Goal: Find specific page/section: Find specific page/section

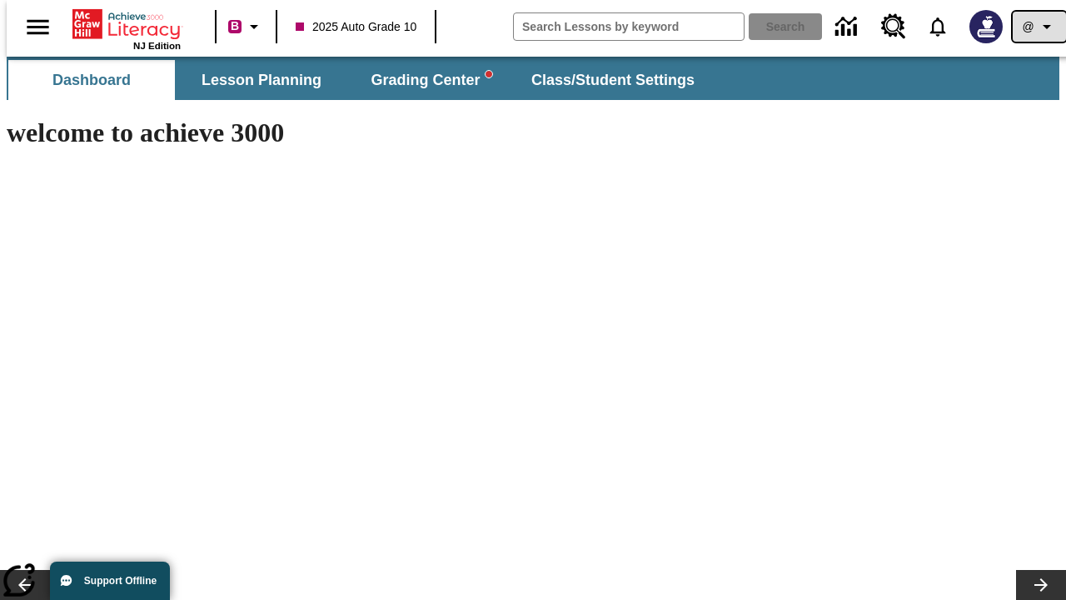
click at [1037, 27] on icon "Profile/Settings" at bounding box center [1047, 27] width 20 height 20
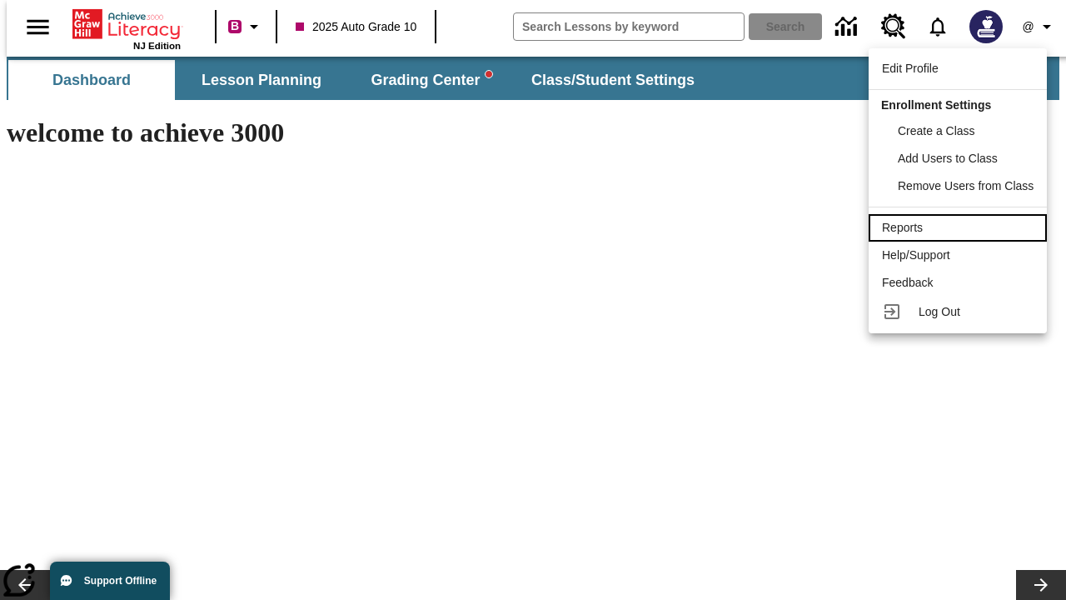
click at [960, 227] on div "Reports" at bounding box center [958, 227] width 152 height 17
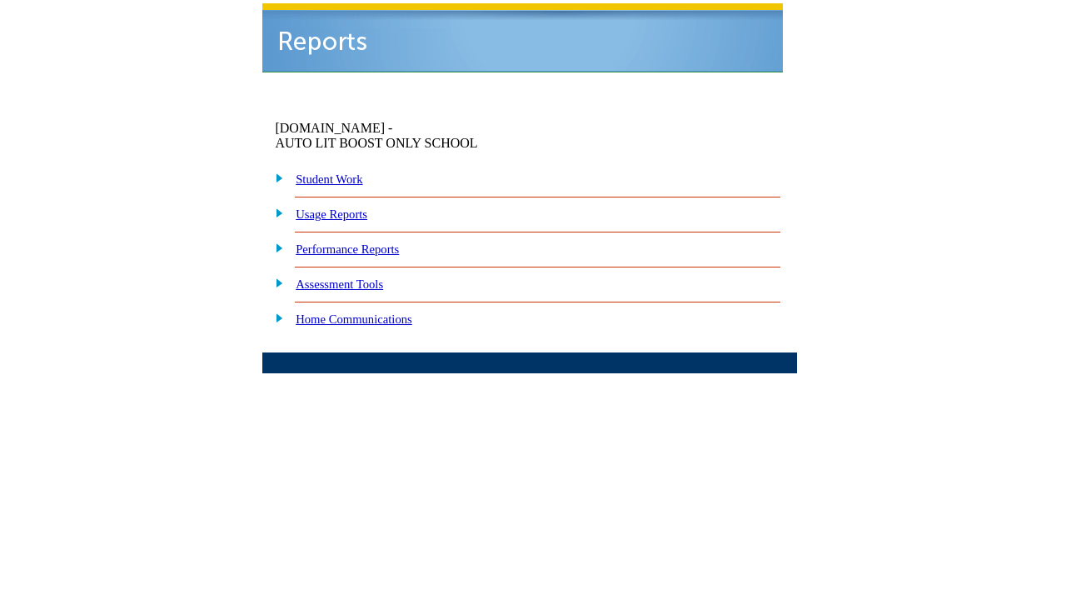
click at [371, 242] on link "Performance Reports" at bounding box center [347, 248] width 103 height 13
